Goal: Find specific page/section: Find specific page/section

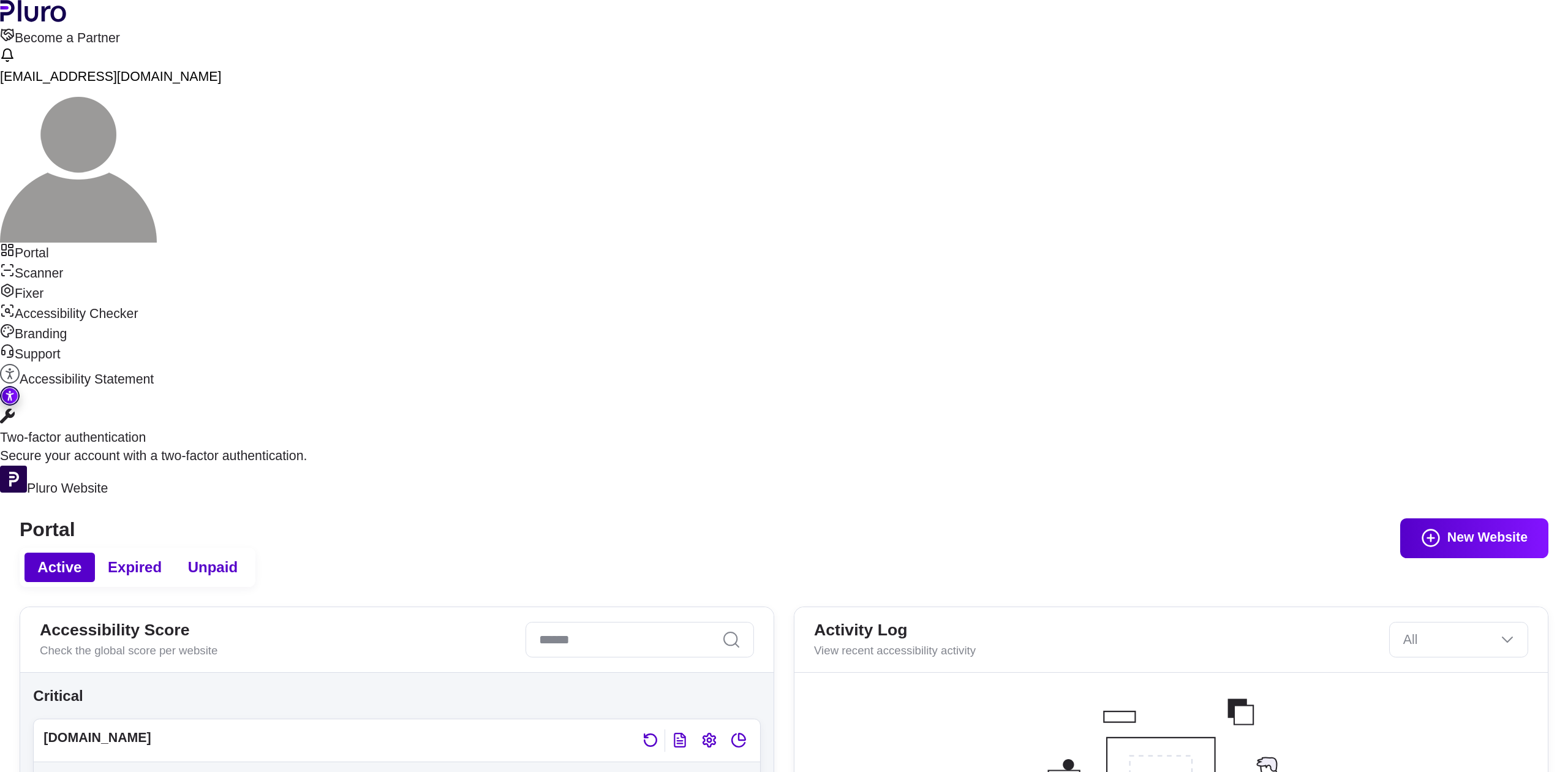
click at [114, 263] on link "Scanner" at bounding box center [784, 273] width 1568 height 21
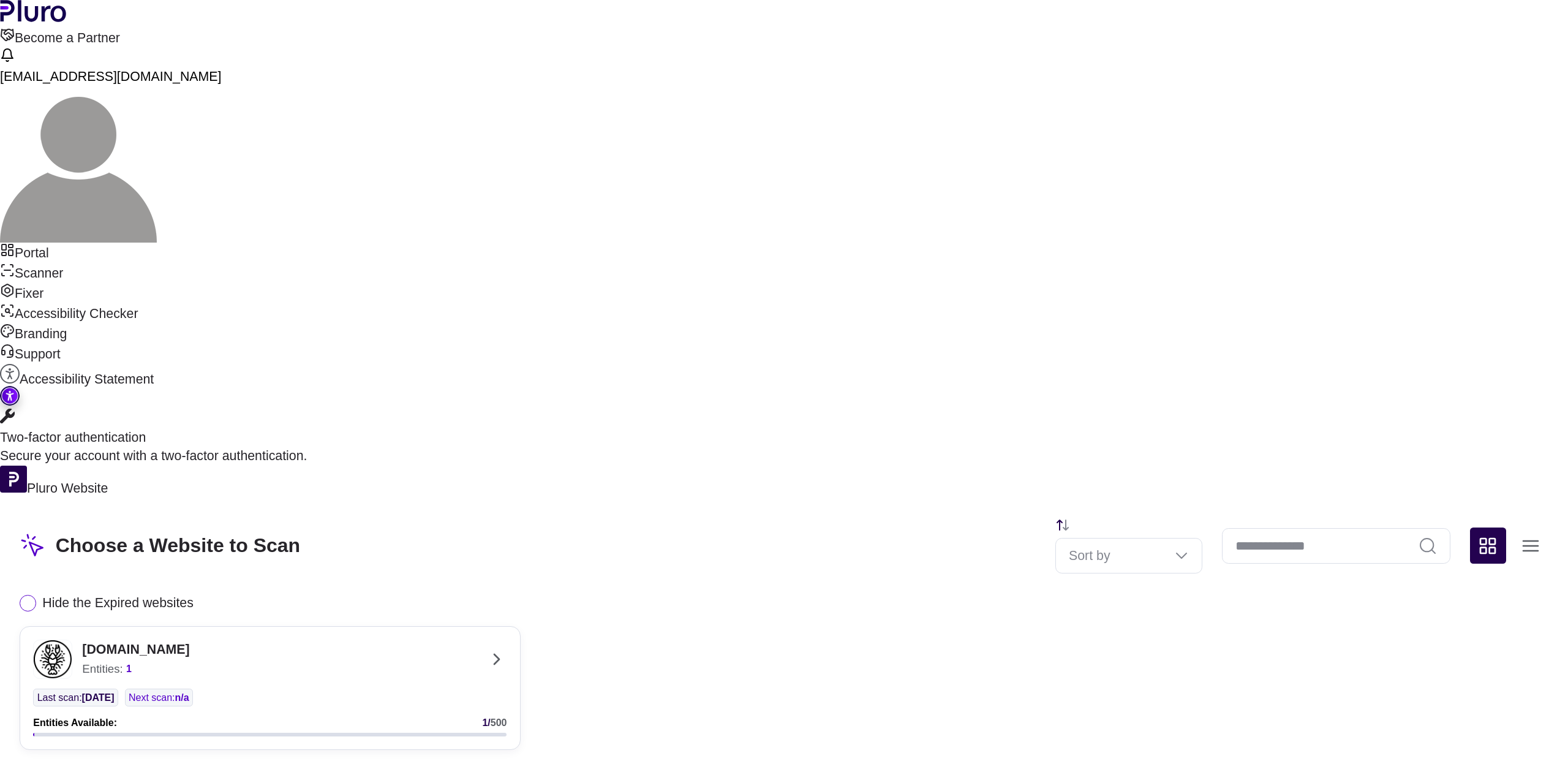
click at [474, 639] on div "[DOMAIN_NAME] Entities: 1" at bounding box center [254, 659] width 441 height 40
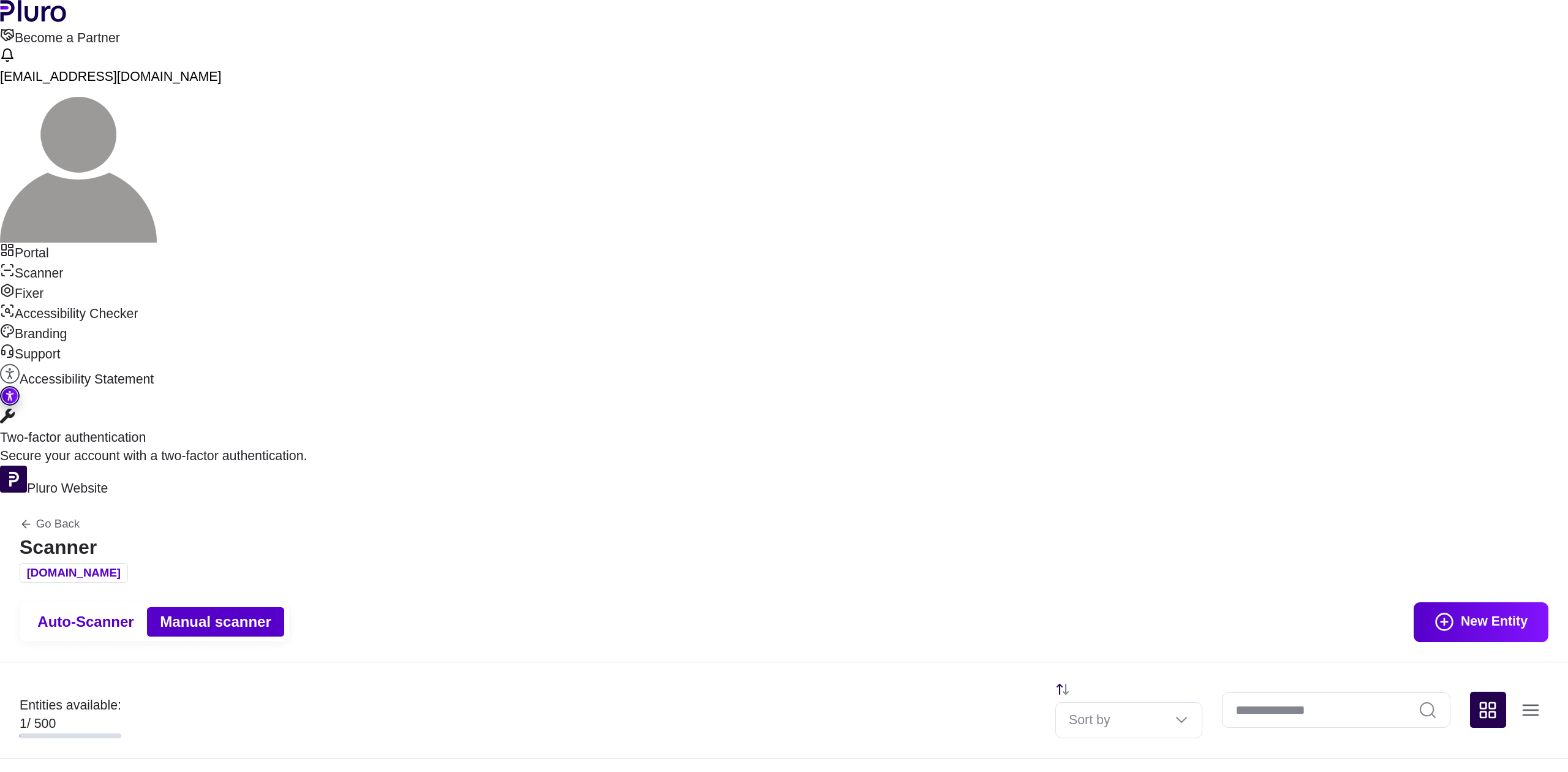
click at [62, 243] on link "Portal" at bounding box center [784, 253] width 1568 height 21
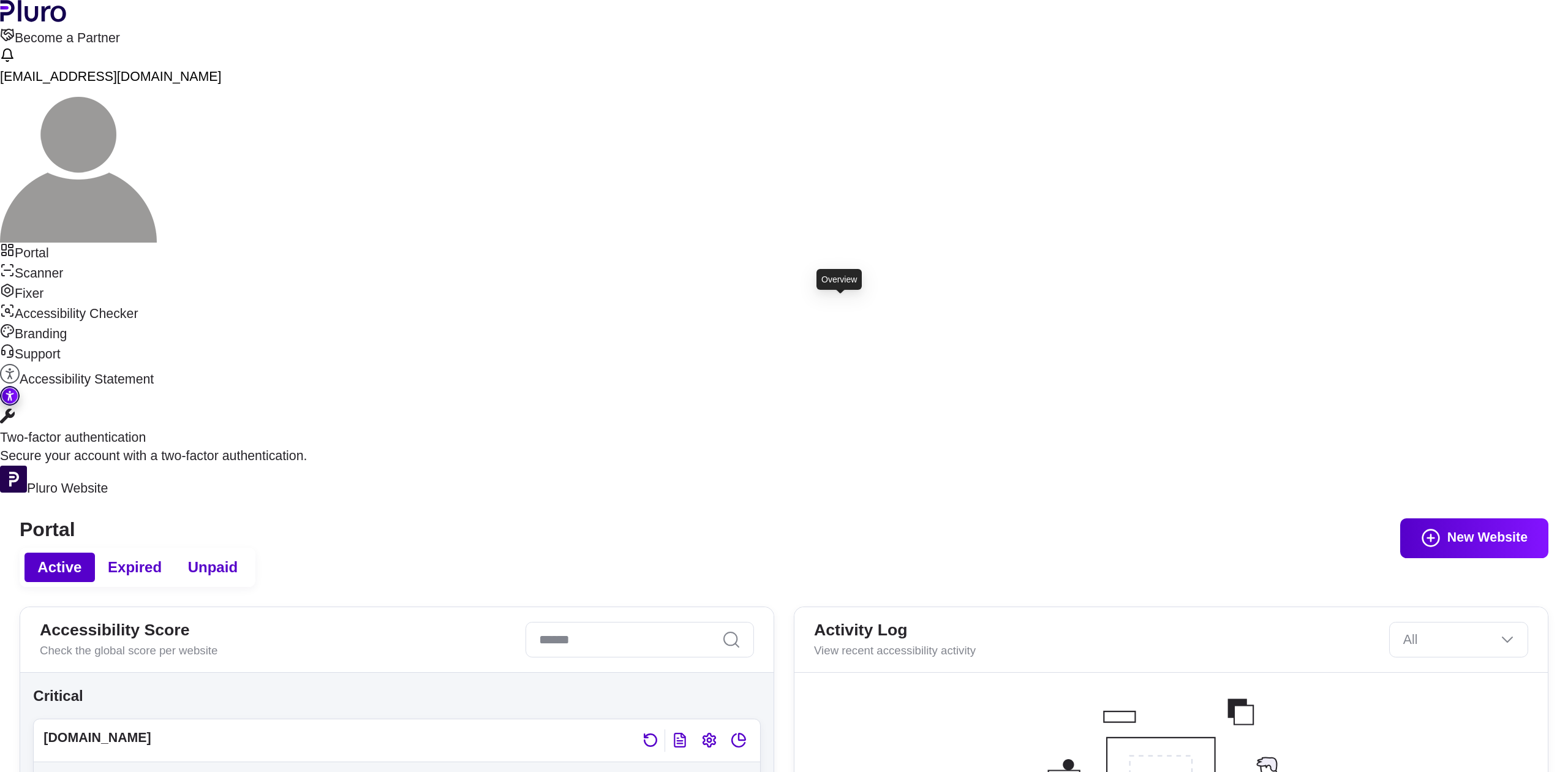
click at [747, 732] on icon "Open website overview" at bounding box center [739, 741] width 16 height 16
